Goal: Task Accomplishment & Management: Manage account settings

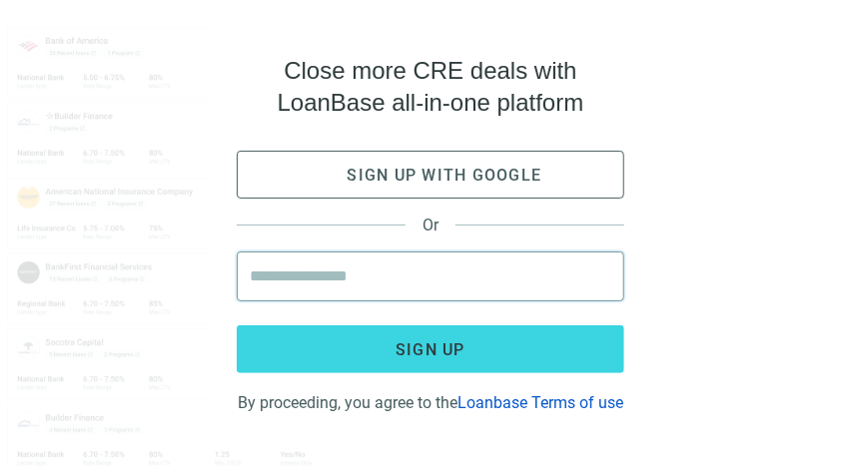
click at [298, 274] on input "email" at bounding box center [431, 277] width 362 height 48
type input "**********"
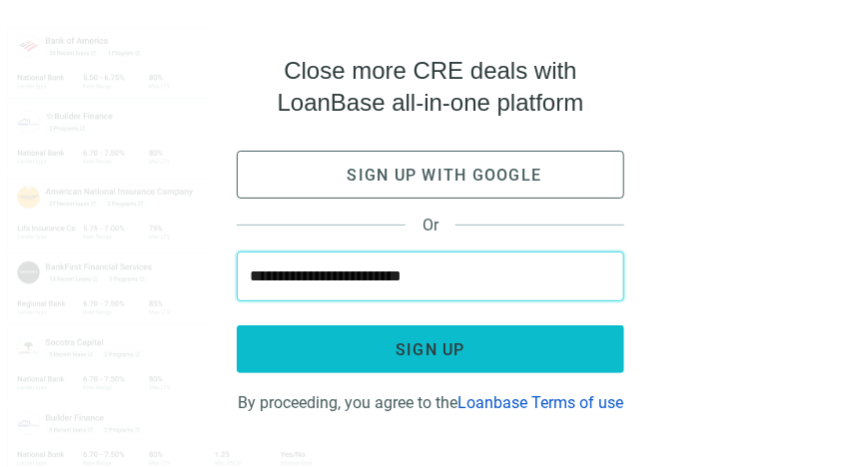
click at [440, 341] on span "Sign up" at bounding box center [431, 350] width 70 height 19
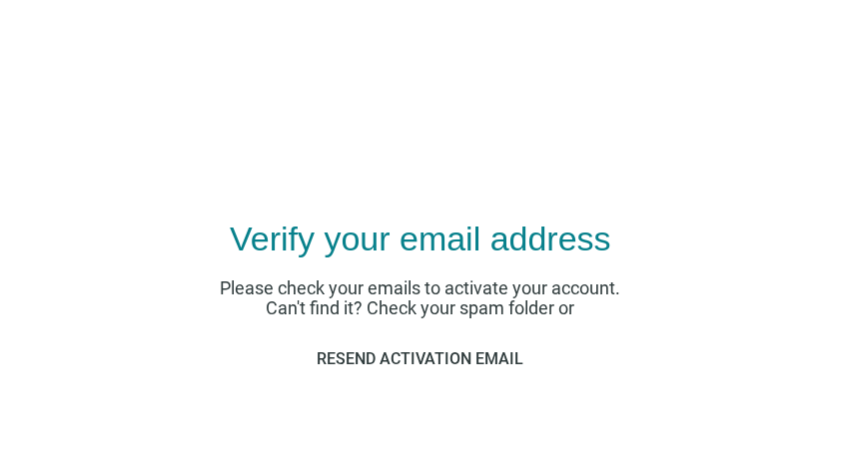
scroll to position [128, 0]
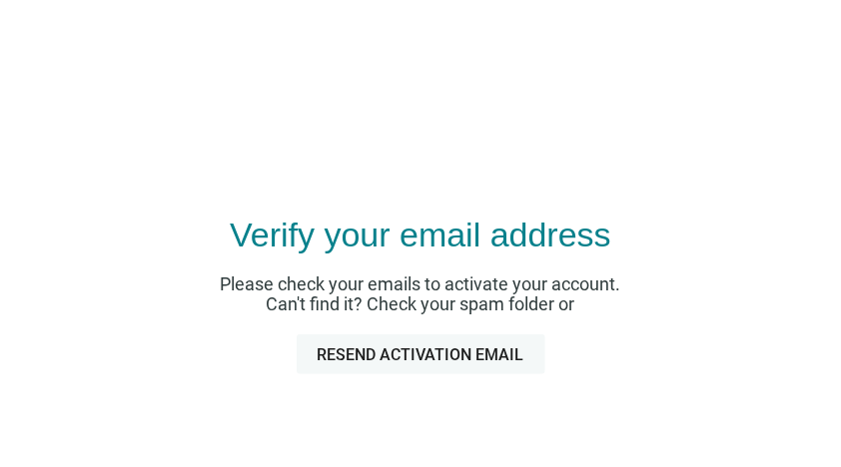
click at [447, 354] on span "Resend activation email" at bounding box center [421, 355] width 207 height 19
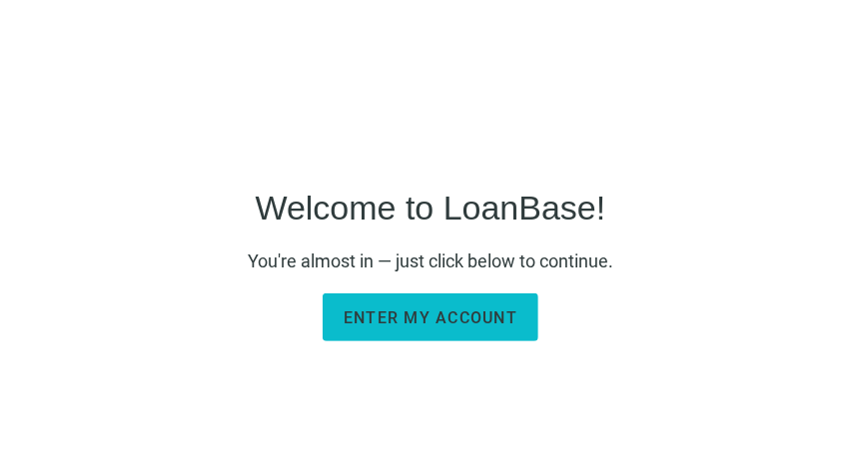
click at [453, 316] on span "Enter my account" at bounding box center [431, 318] width 174 height 19
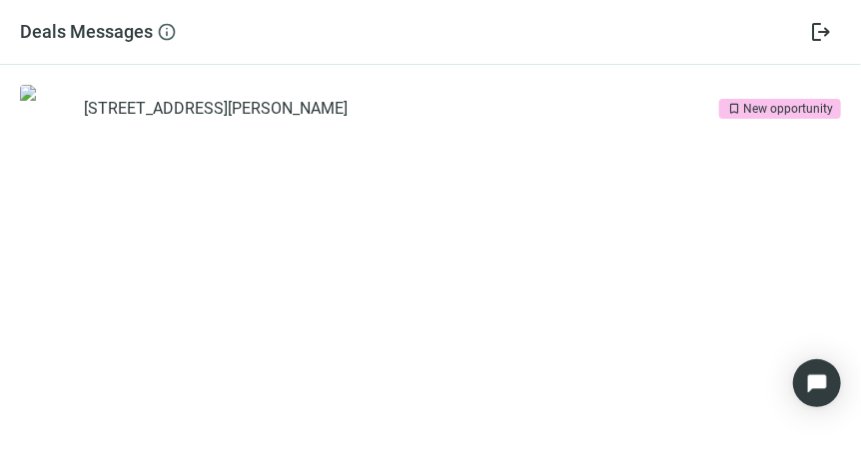
click at [775, 111] on div "New opportunity" at bounding box center [788, 109] width 90 height 20
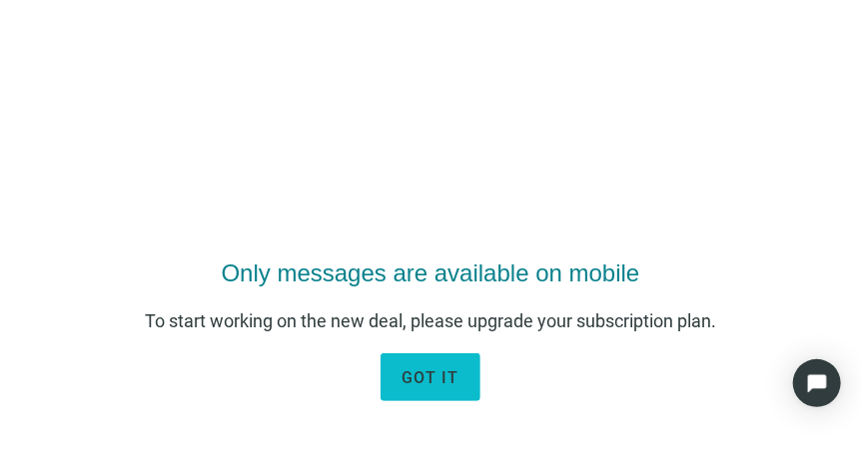
click at [436, 371] on span "got it" at bounding box center [431, 378] width 58 height 19
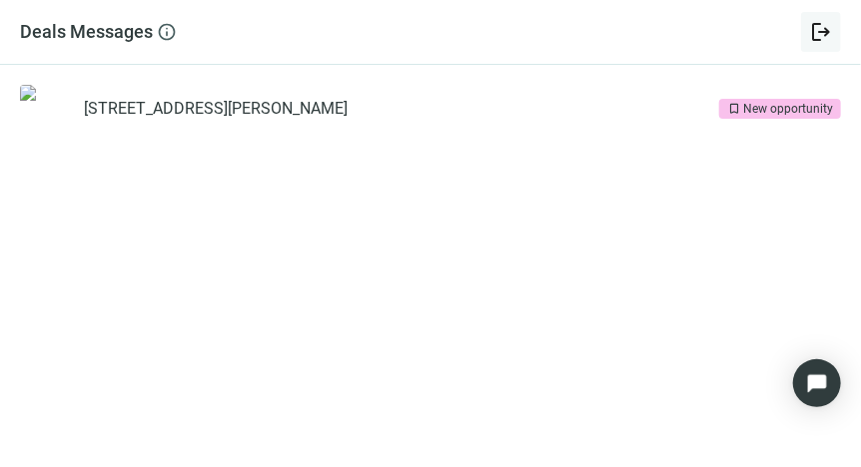
click at [822, 33] on span "logout" at bounding box center [821, 32] width 24 height 24
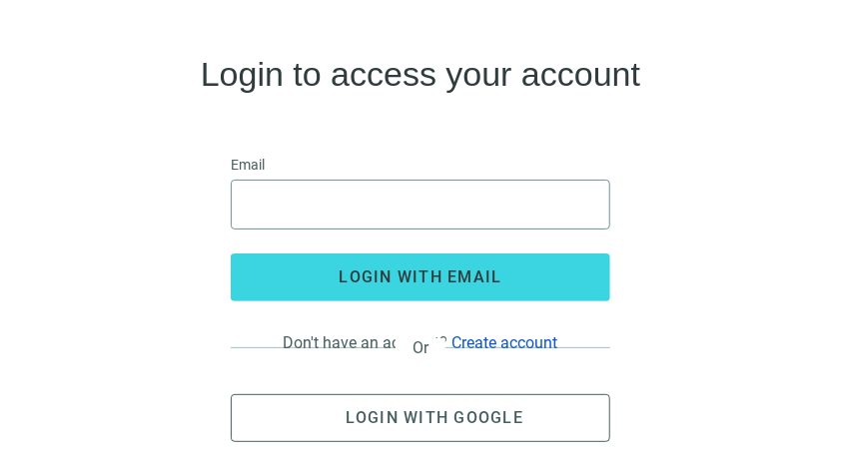
scroll to position [88, 0]
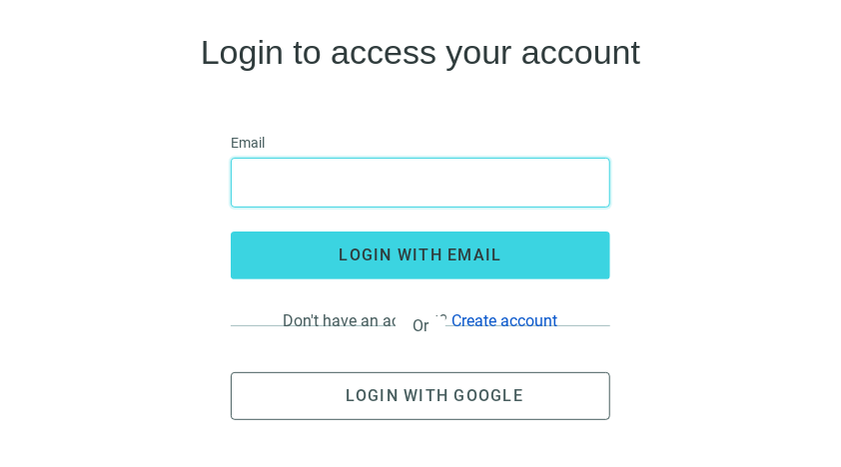
click at [303, 168] on input "email" at bounding box center [421, 183] width 354 height 48
type input "**********"
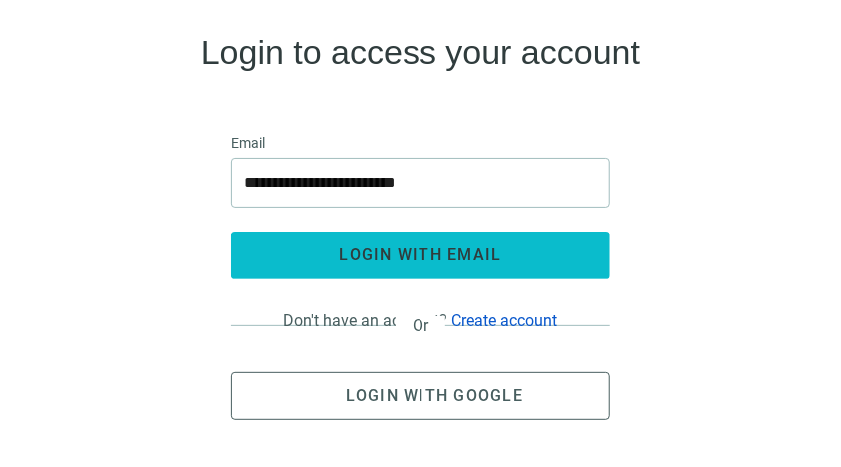
click at [400, 254] on span "login with email" at bounding box center [421, 255] width 163 height 19
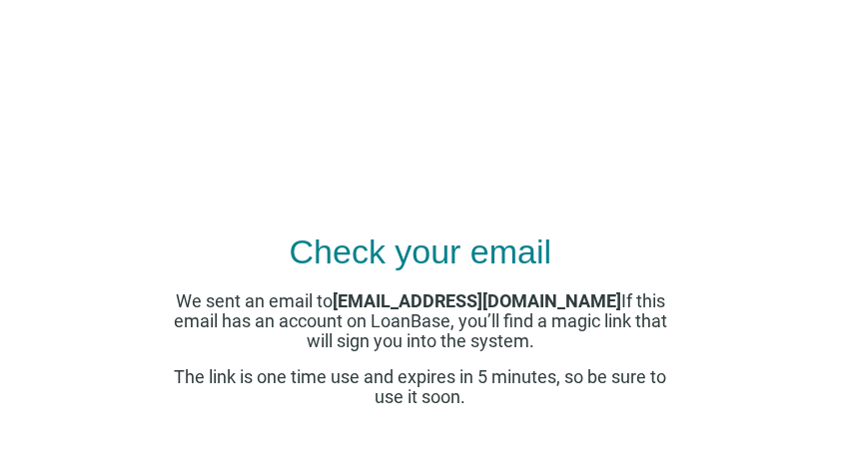
scroll to position [115, 0]
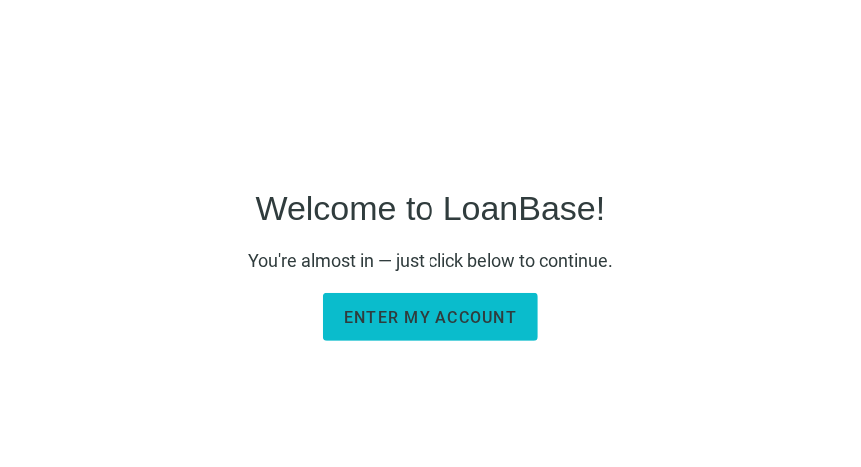
click at [439, 313] on span "Enter my account" at bounding box center [431, 318] width 174 height 19
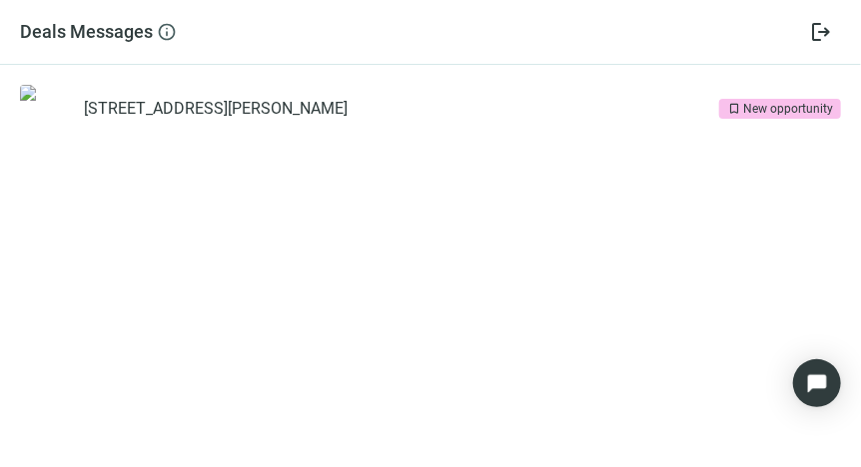
click at [48, 104] on img at bounding box center [67, 125] width 95 height 80
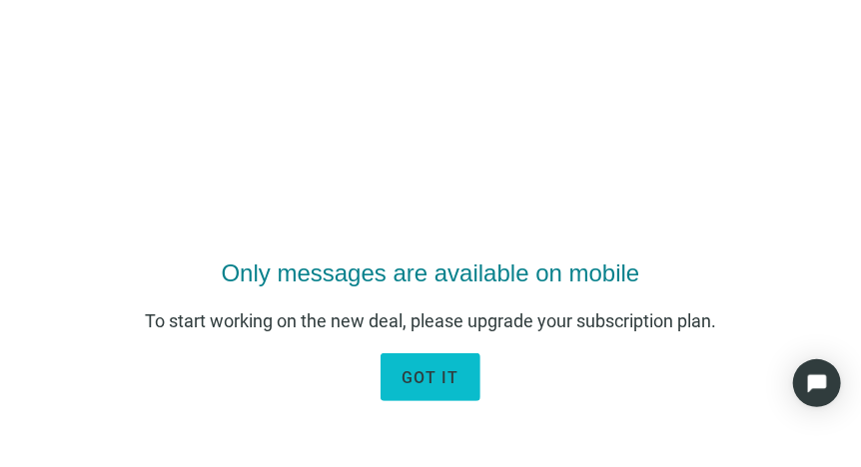
click at [452, 381] on span "got it" at bounding box center [431, 378] width 58 height 19
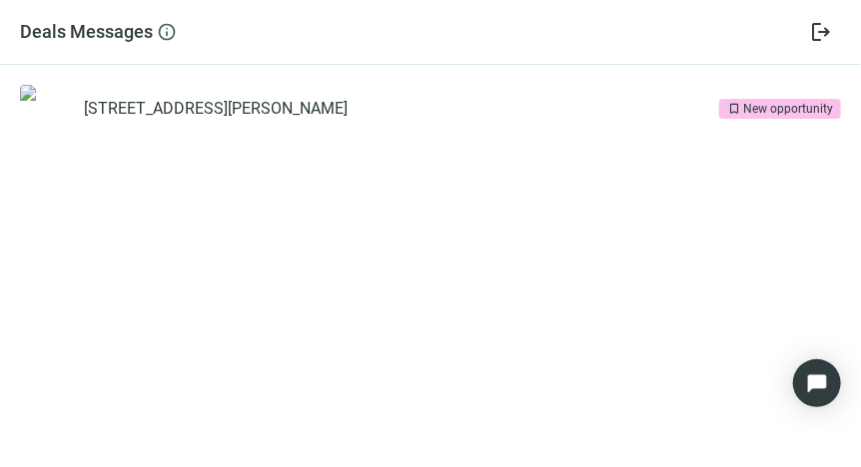
click at [47, 121] on img at bounding box center [67, 125] width 95 height 80
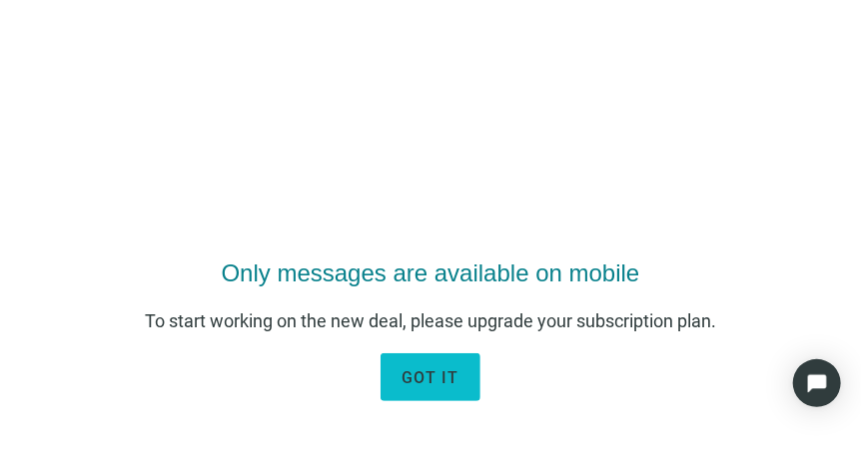
click at [437, 369] on span "got it" at bounding box center [431, 378] width 58 height 19
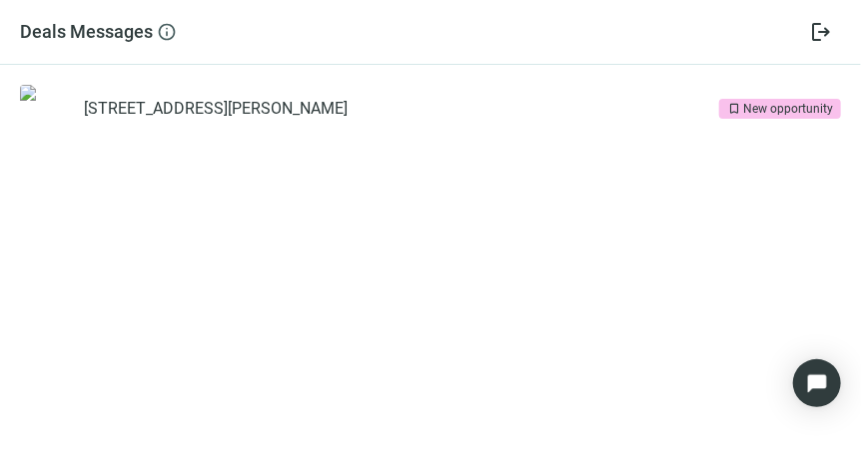
click at [792, 108] on div "New opportunity" at bounding box center [788, 109] width 90 height 20
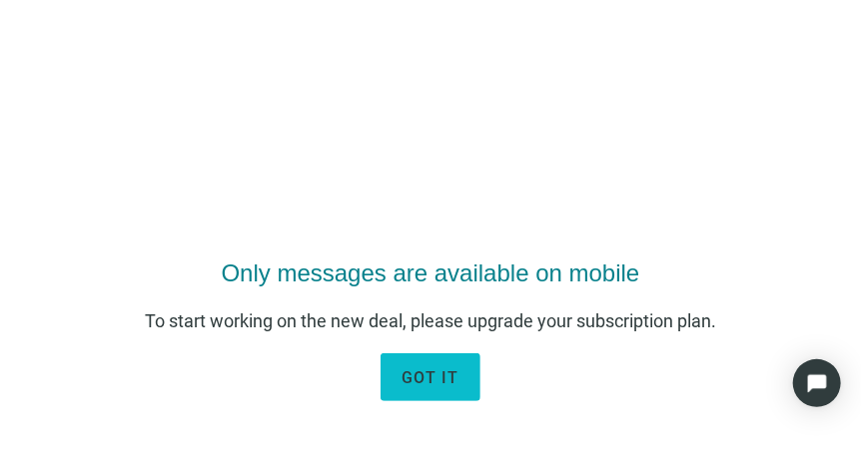
click at [412, 391] on button "got it" at bounding box center [431, 378] width 100 height 48
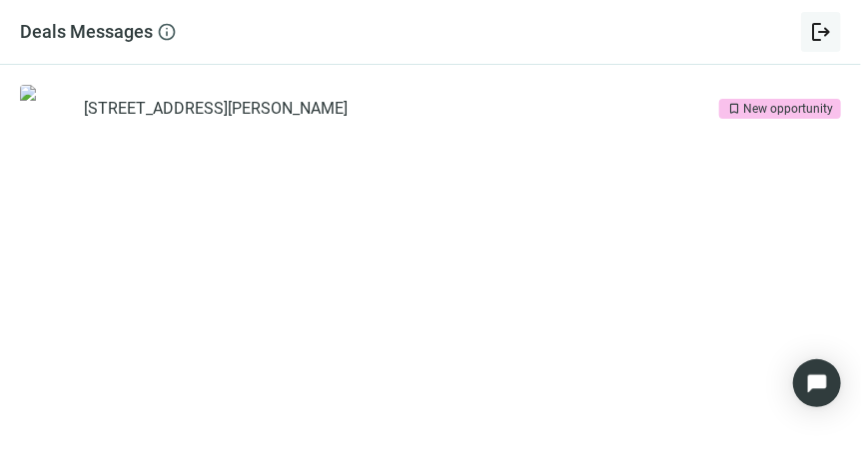
click at [818, 27] on span "logout" at bounding box center [821, 32] width 24 height 24
